Goal: Transaction & Acquisition: Purchase product/service

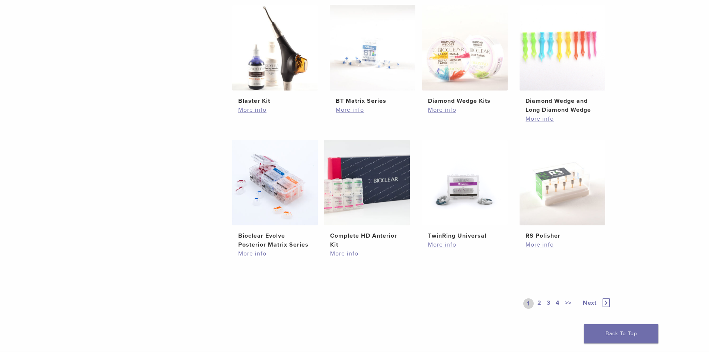
scroll to position [447, 0]
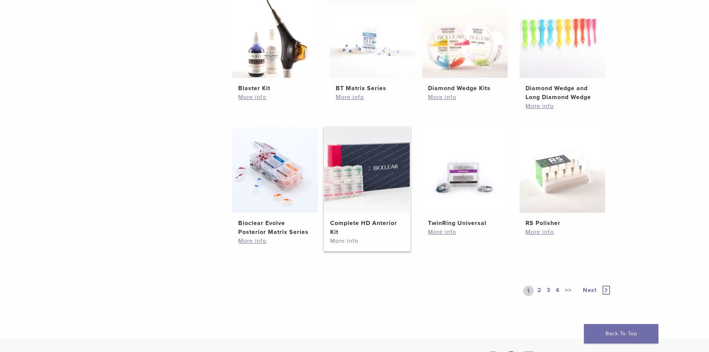
click at [353, 242] on link "More info" at bounding box center [367, 240] width 74 height 9
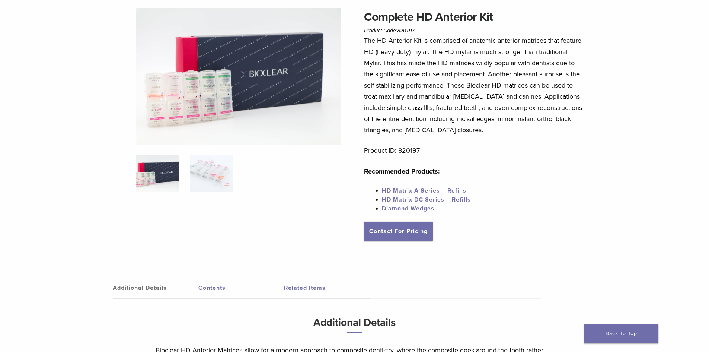
scroll to position [37, 0]
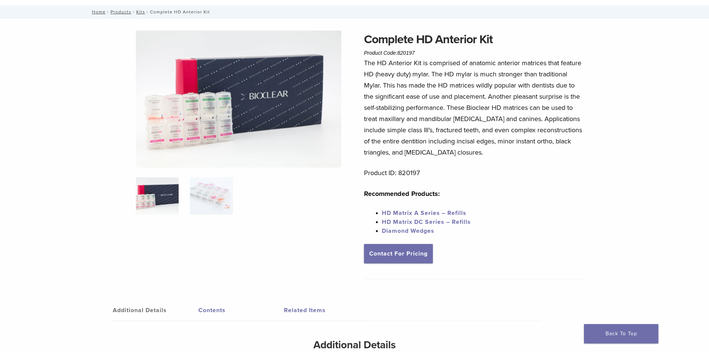
click at [141, 188] on img at bounding box center [157, 195] width 43 height 37
click at [217, 214] on img at bounding box center [211, 195] width 43 height 37
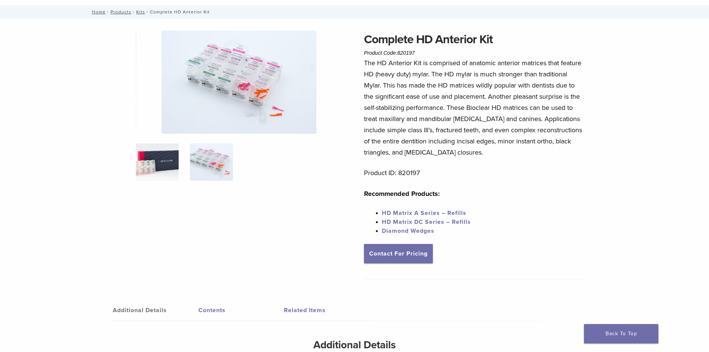
click at [154, 156] on img at bounding box center [157, 161] width 43 height 37
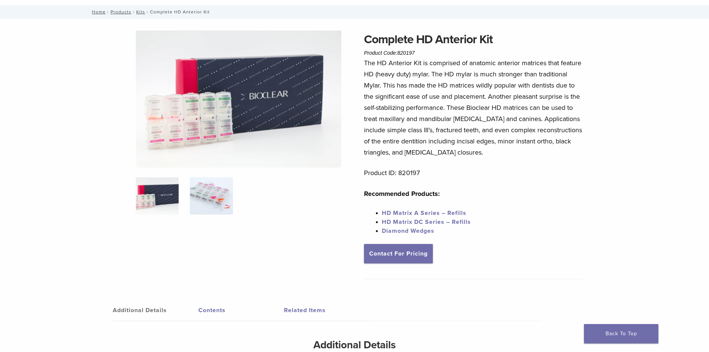
click at [219, 193] on img at bounding box center [211, 195] width 43 height 37
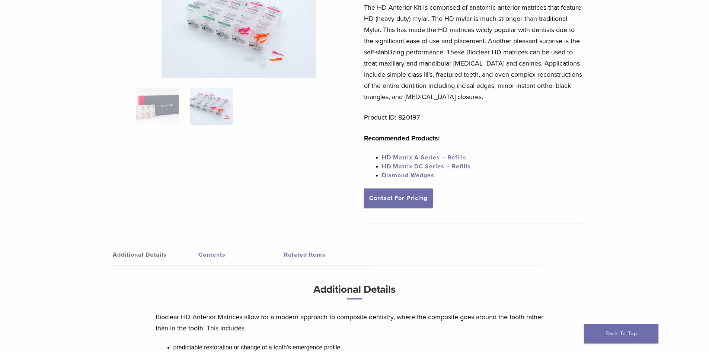
scroll to position [0, 0]
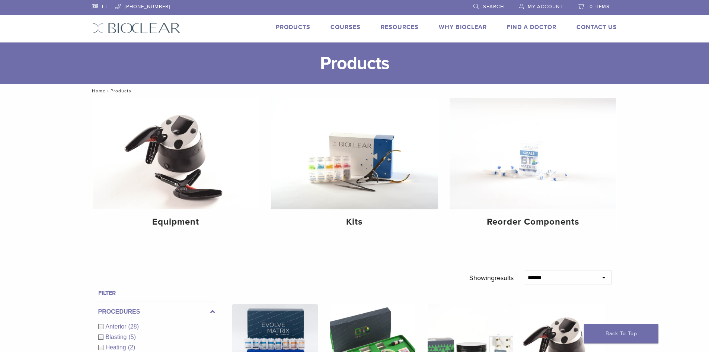
click at [488, 1] on link "Search" at bounding box center [489, 5] width 31 height 11
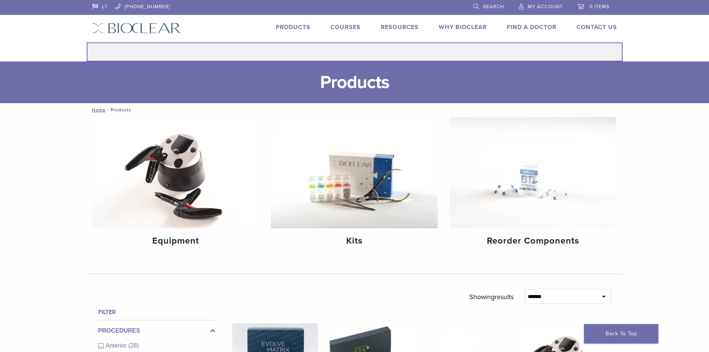
click at [365, 54] on input "Search for:" at bounding box center [355, 51] width 536 height 19
type input "*****"
click at [86, 42] on button "Search" at bounding box center [86, 42] width 0 height 0
